Goal: Information Seeking & Learning: Understand process/instructions

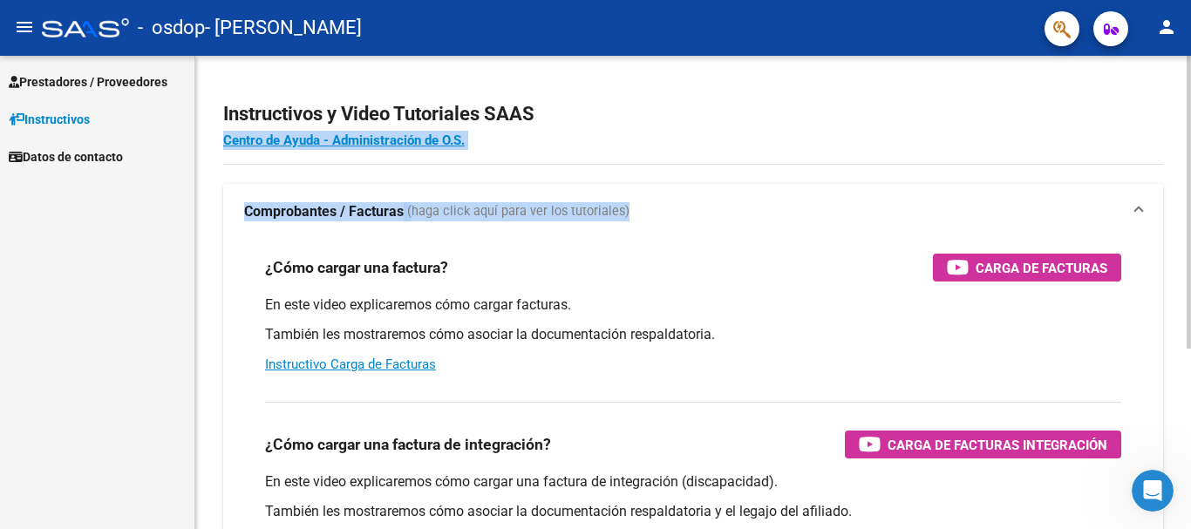
drag, startPoint x: 1183, startPoint y: 154, endPoint x: 1180, endPoint y: 242, distance: 88.1
click at [1180, 241] on div "Instructivos y Video Tutoriales SAAS Centro de Ayuda - Administración de O.S. C…" at bounding box center [693, 438] width 996 height 765
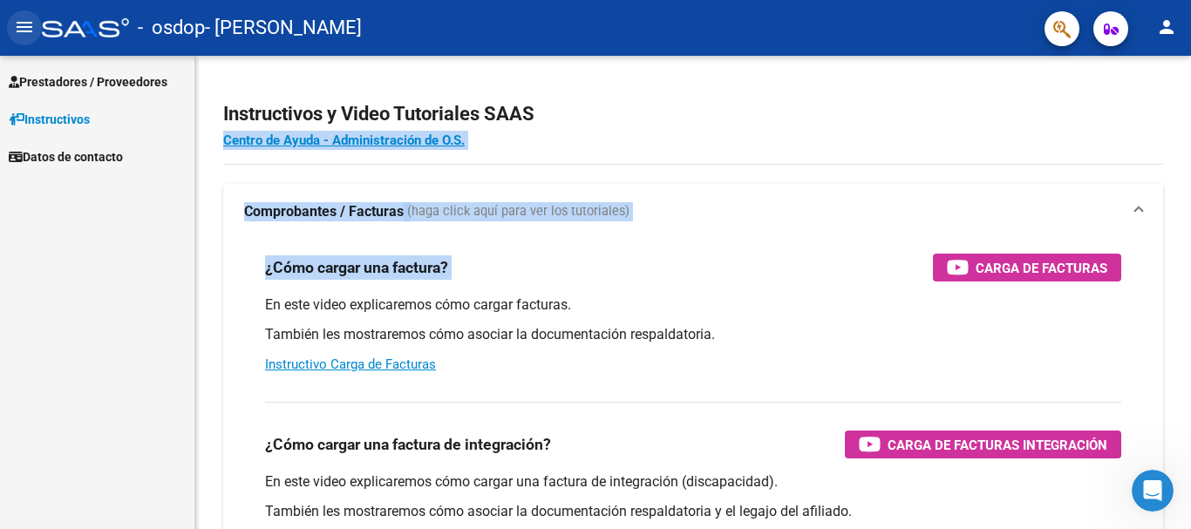
click at [28, 29] on mat-icon "menu" at bounding box center [24, 27] width 21 height 21
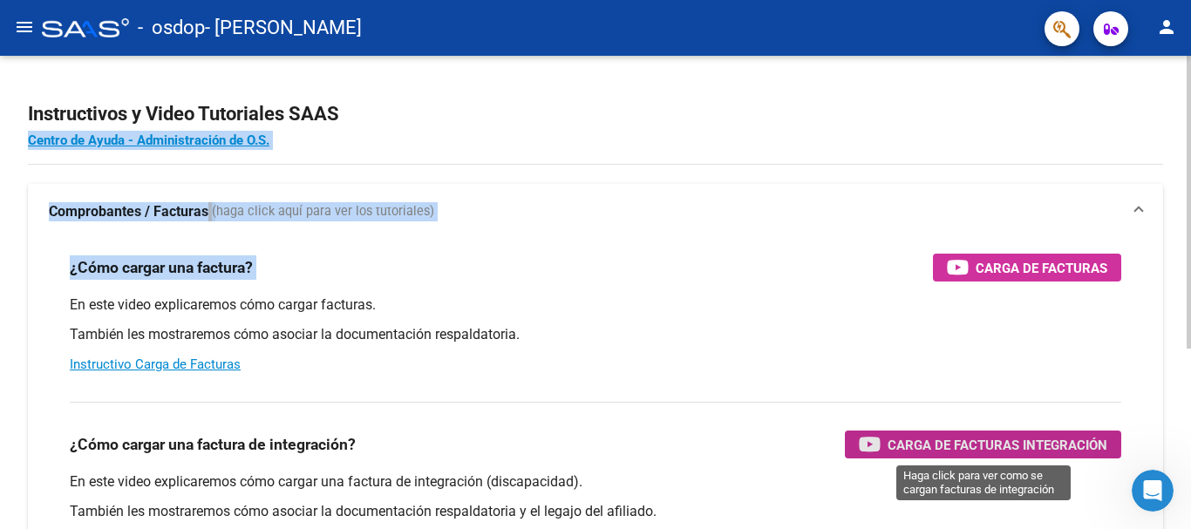
click at [932, 437] on span "Carga de Facturas Integración" at bounding box center [998, 445] width 220 height 22
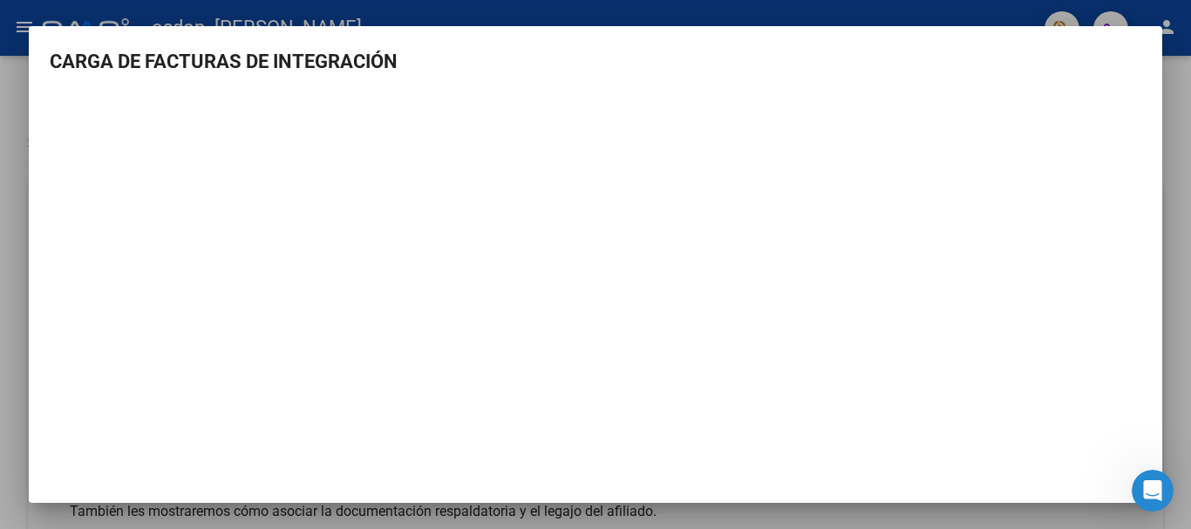
click at [1142, 204] on mat-dialog-content "CARGA DE FACTURAS DE INTEGRACIÓN" at bounding box center [596, 267] width 1134 height 441
click at [494, 65] on h3 "CARGA DE FACTURAS DE INTEGRACIÓN" at bounding box center [596, 61] width 1092 height 29
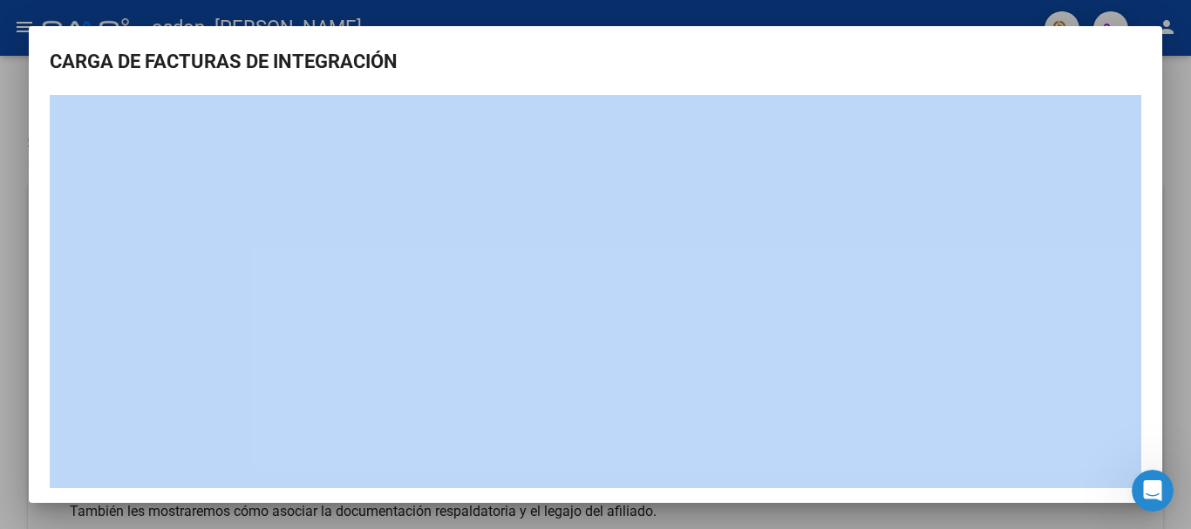
drag, startPoint x: 1072, startPoint y: 67, endPoint x: 1076, endPoint y: 103, distance: 36.0
click at [1026, 58] on h3 "CARGA DE FACTURAS DE INTEGRACIÓN" at bounding box center [596, 61] width 1092 height 29
click at [1017, 39] on mat-dialog-container "CARGA DE FACTURAS DE INTEGRACIÓN" at bounding box center [596, 264] width 1134 height 476
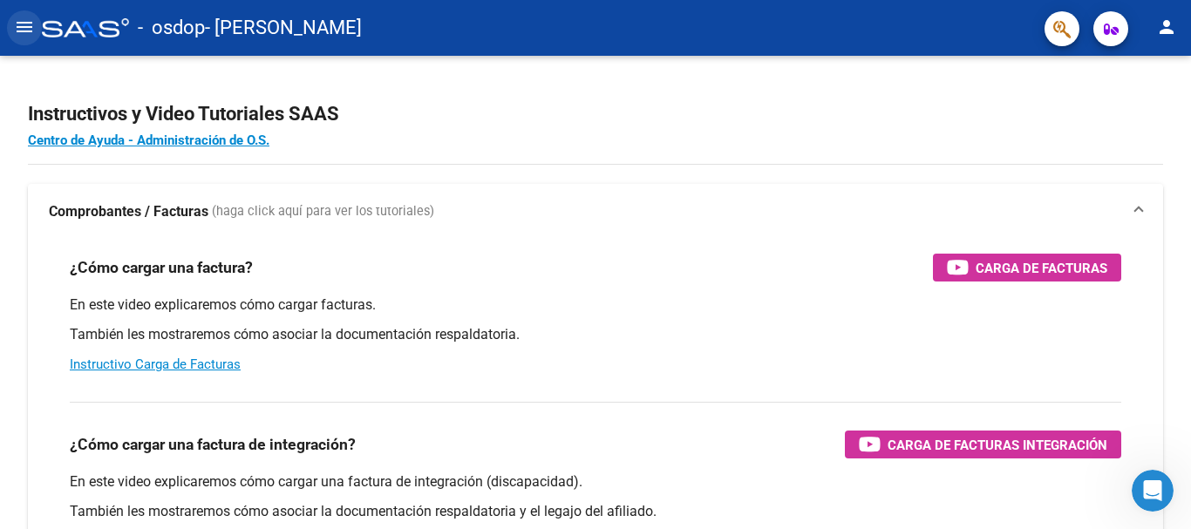
click at [24, 28] on mat-icon "menu" at bounding box center [24, 27] width 21 height 21
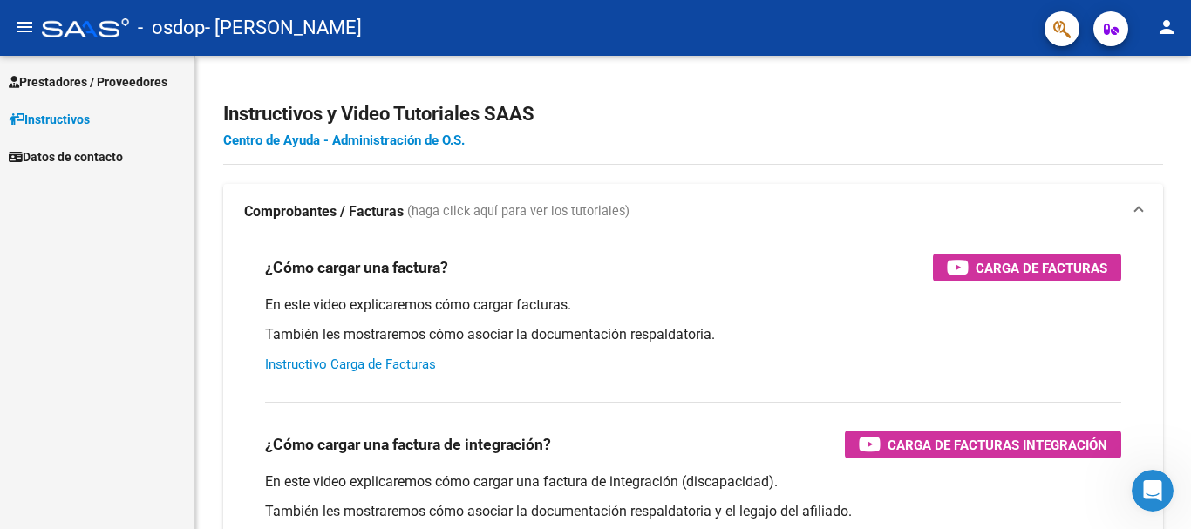
click at [61, 77] on span "Prestadores / Proveedores" at bounding box center [88, 81] width 159 height 19
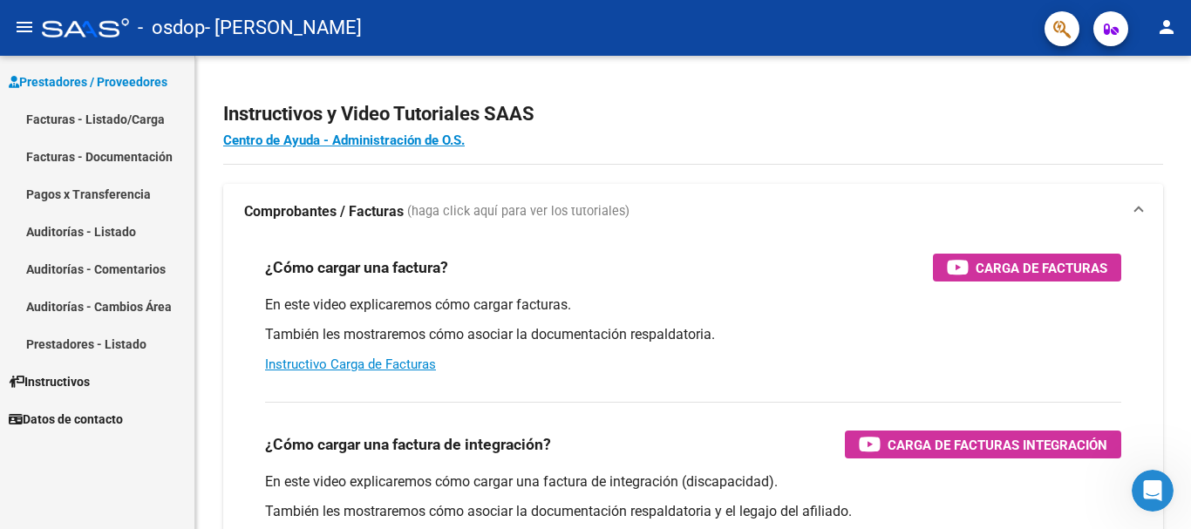
click at [78, 191] on link "Pagos x Transferencia" at bounding box center [97, 193] width 194 height 37
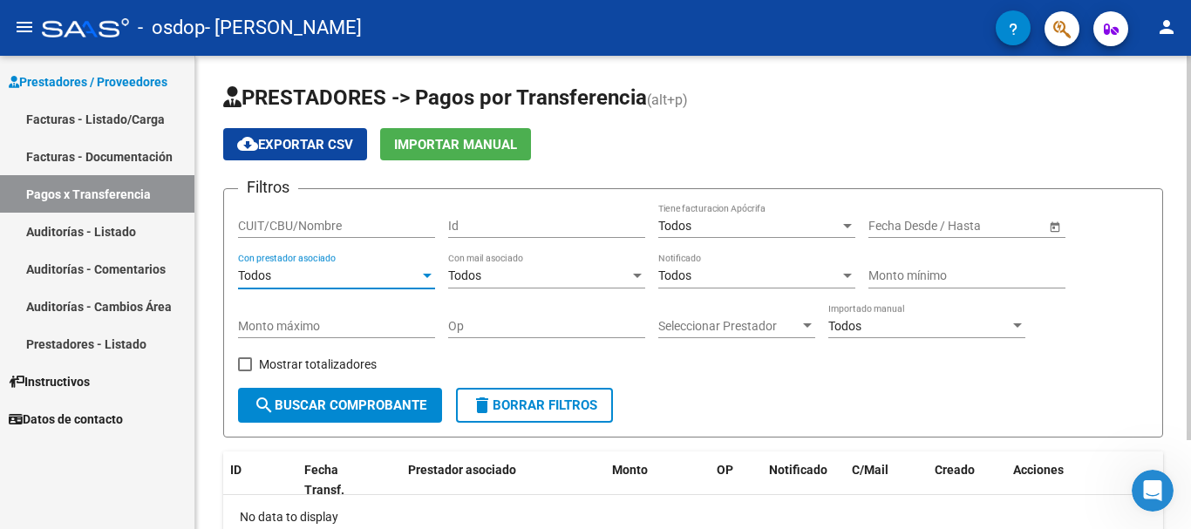
click at [428, 272] on div at bounding box center [427, 276] width 16 height 14
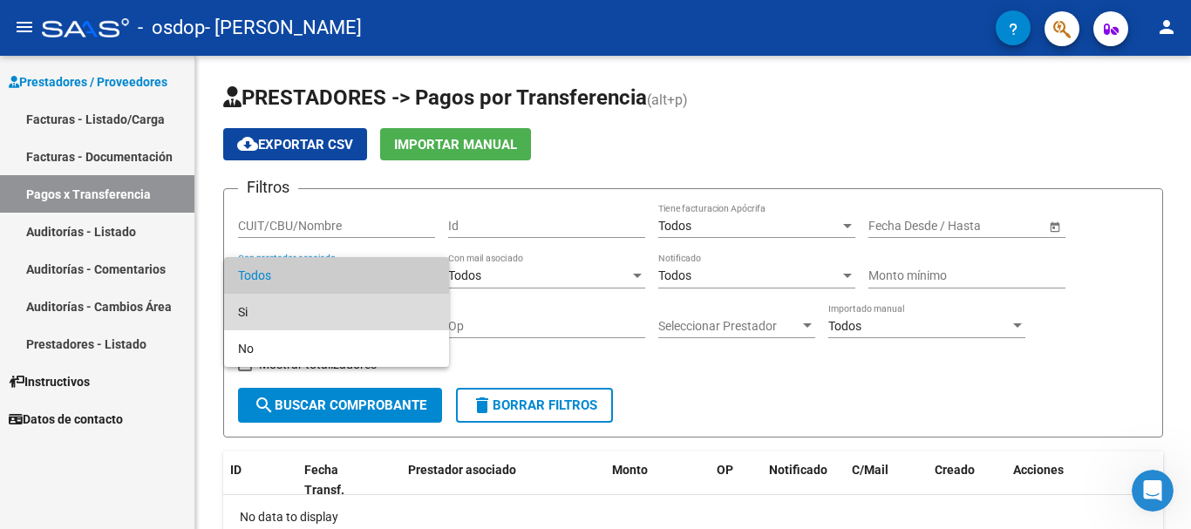
click at [424, 308] on span "Si" at bounding box center [336, 312] width 197 height 37
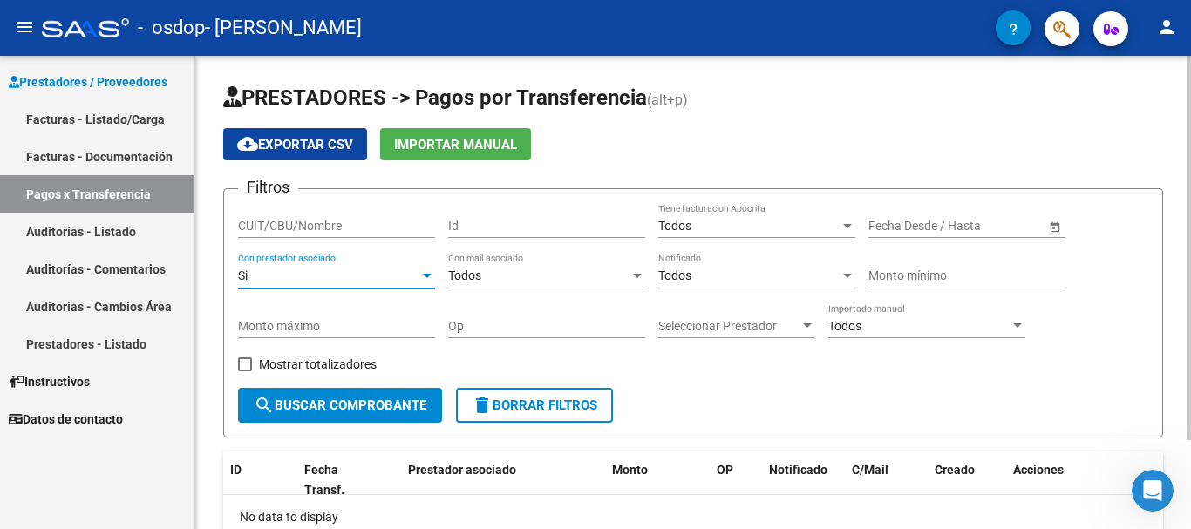
click at [1174, 46] on div "menu - osdop - [PERSON_NAME] person Prestadores / Proveedores Facturas - Listad…" at bounding box center [595, 264] width 1191 height 529
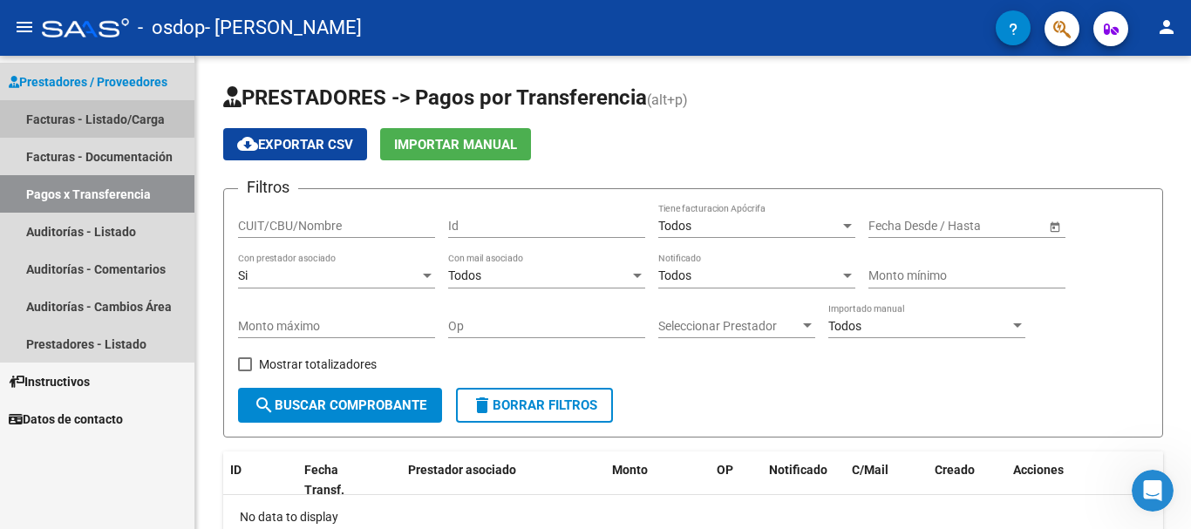
click at [89, 113] on link "Facturas - Listado/Carga" at bounding box center [97, 118] width 194 height 37
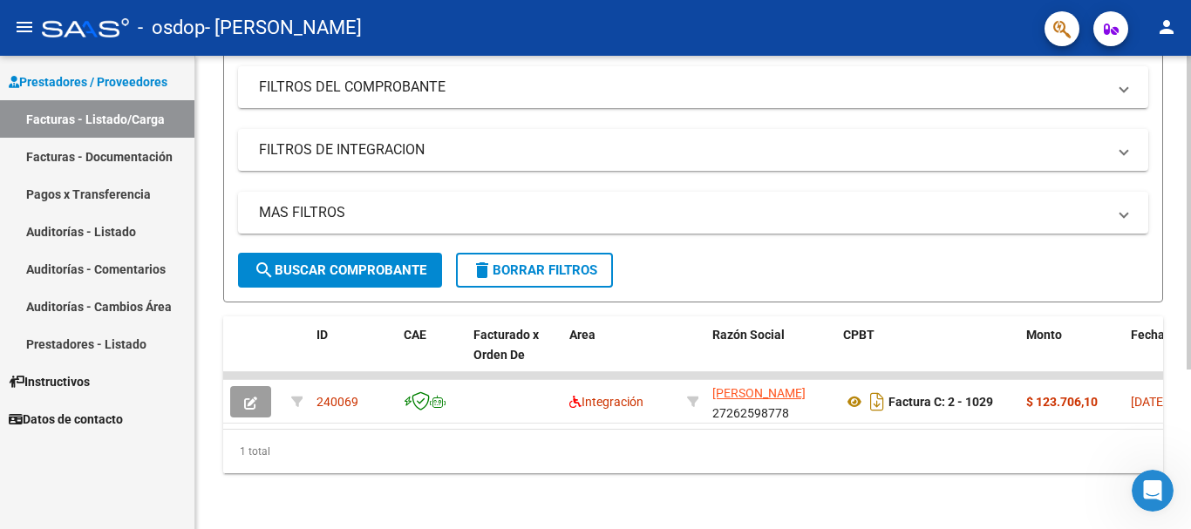
scroll to position [228, 0]
click at [1190, 268] on div at bounding box center [1189, 372] width 4 height 314
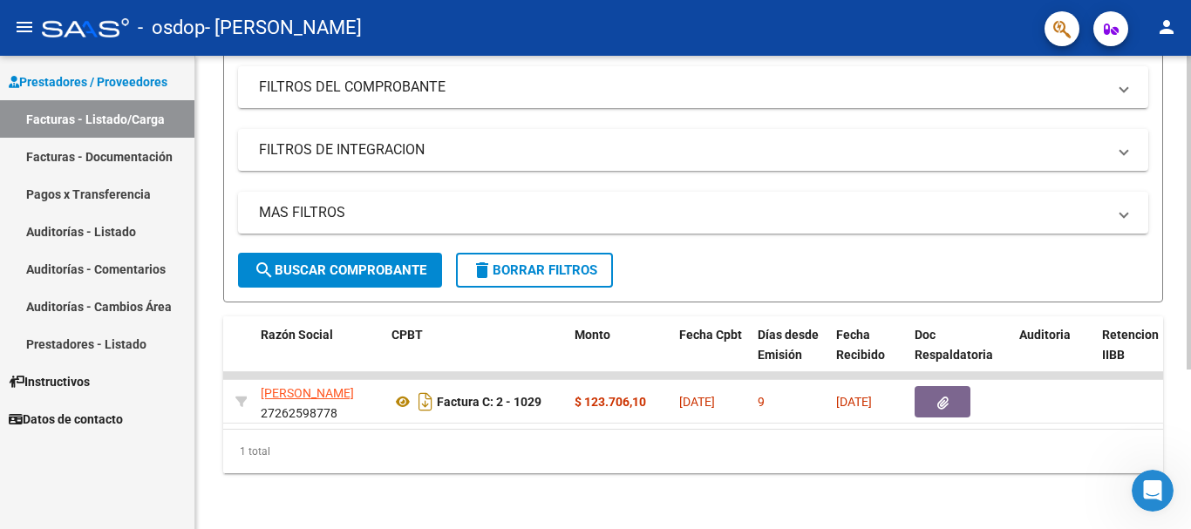
scroll to position [0, 455]
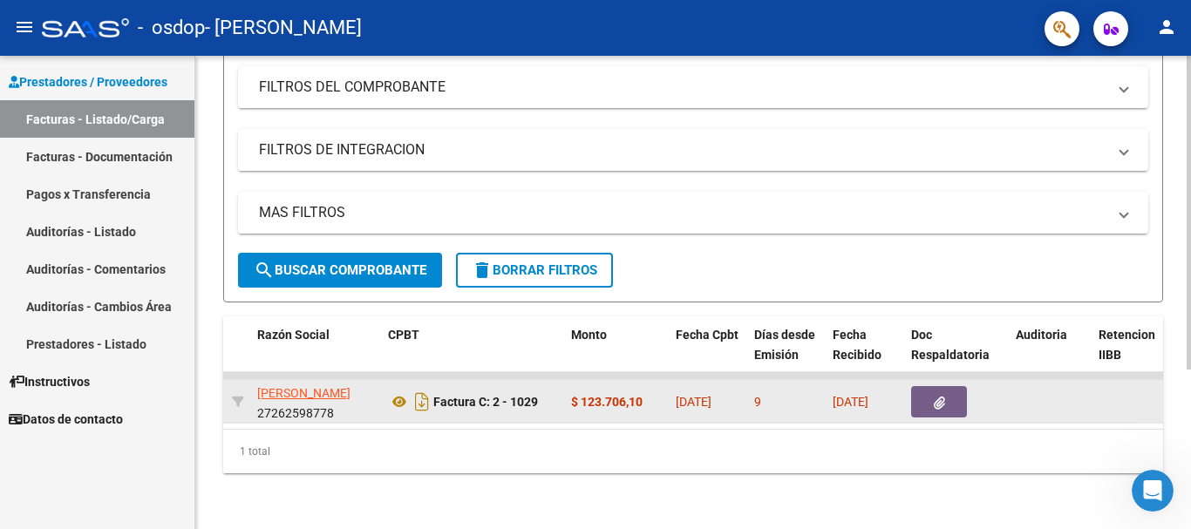
click at [952, 405] on button "button" at bounding box center [939, 401] width 56 height 31
click at [401, 399] on icon at bounding box center [399, 402] width 23 height 21
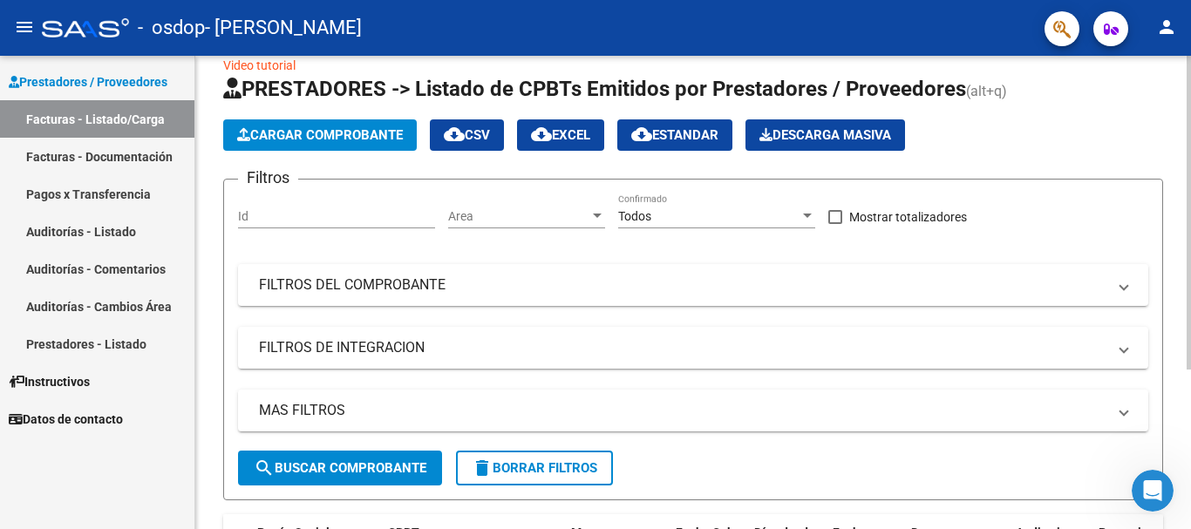
scroll to position [0, 0]
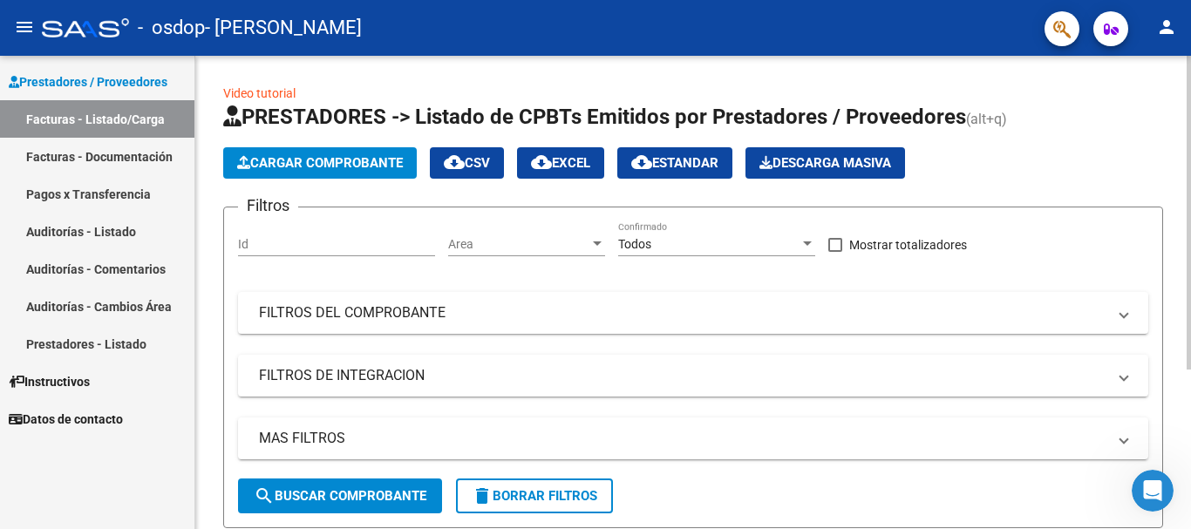
click at [1169, 178] on div "Video tutorial PRESTADORES -> Listado de CPBTs Emitidos por Prestadores / Prove…" at bounding box center [695, 405] width 1000 height 699
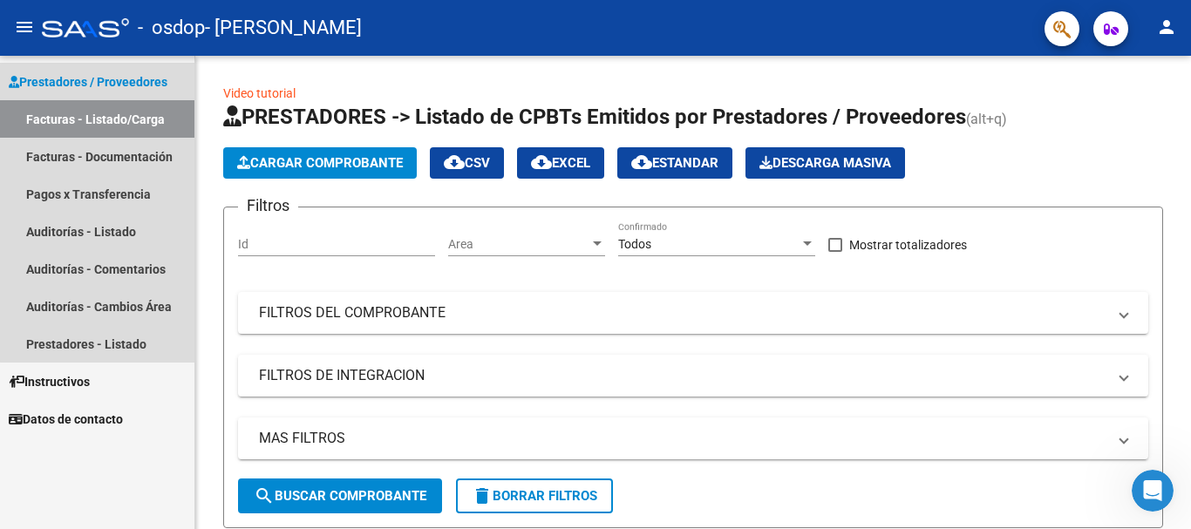
click at [104, 79] on span "Prestadores / Proveedores" at bounding box center [88, 81] width 159 height 19
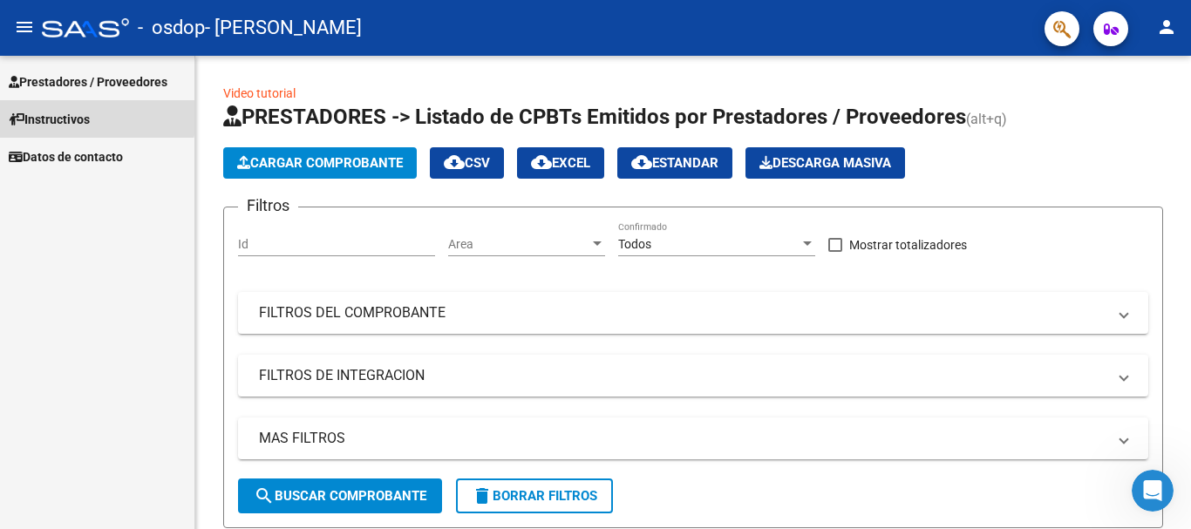
click at [35, 112] on span "Instructivos" at bounding box center [49, 119] width 81 height 19
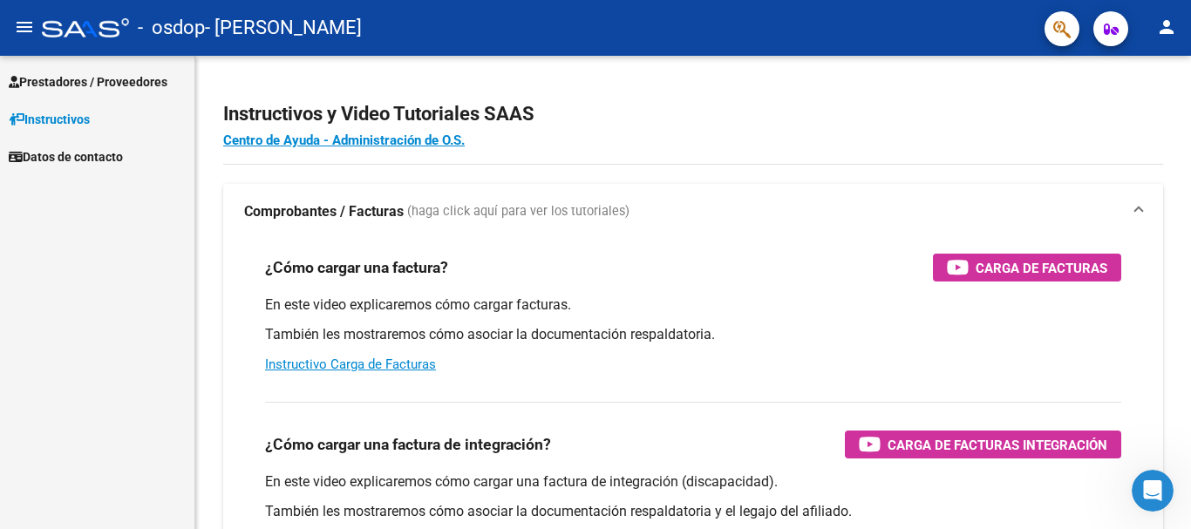
click at [36, 153] on span "Datos de contacto" at bounding box center [66, 156] width 114 height 19
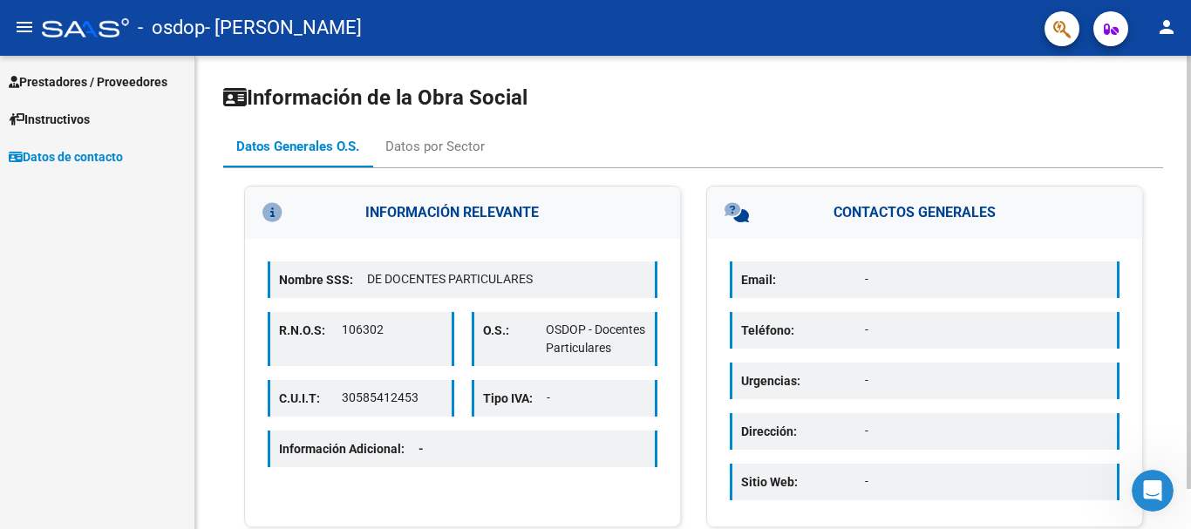
scroll to position [44, 0]
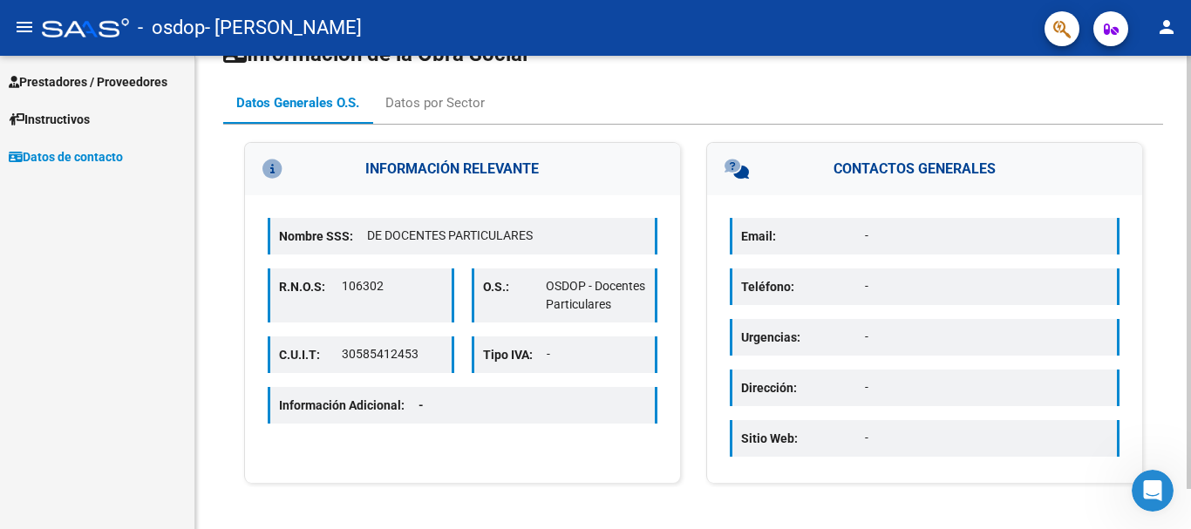
click at [1190, 348] on div at bounding box center [1189, 312] width 4 height 433
